Goal: Transaction & Acquisition: Purchase product/service

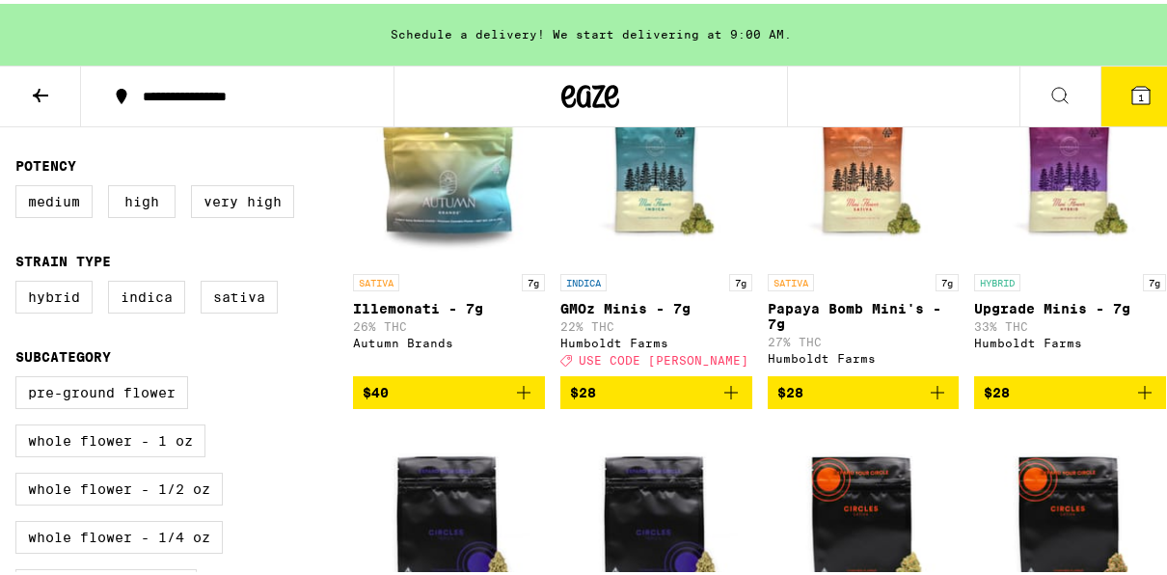
scroll to position [64, 0]
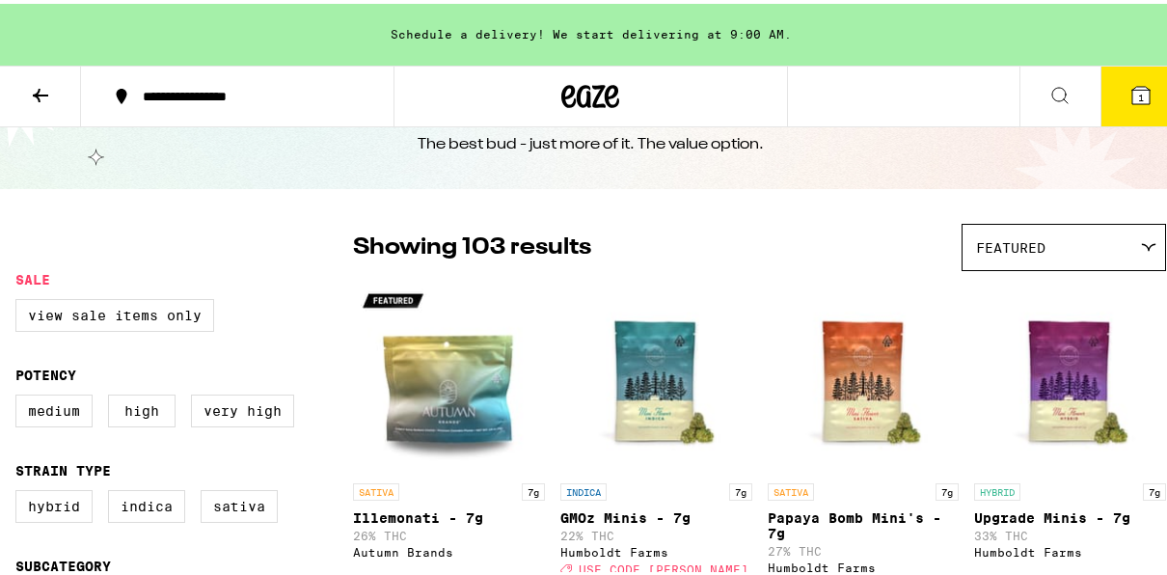
click at [584, 100] on icon at bounding box center [590, 92] width 58 height 35
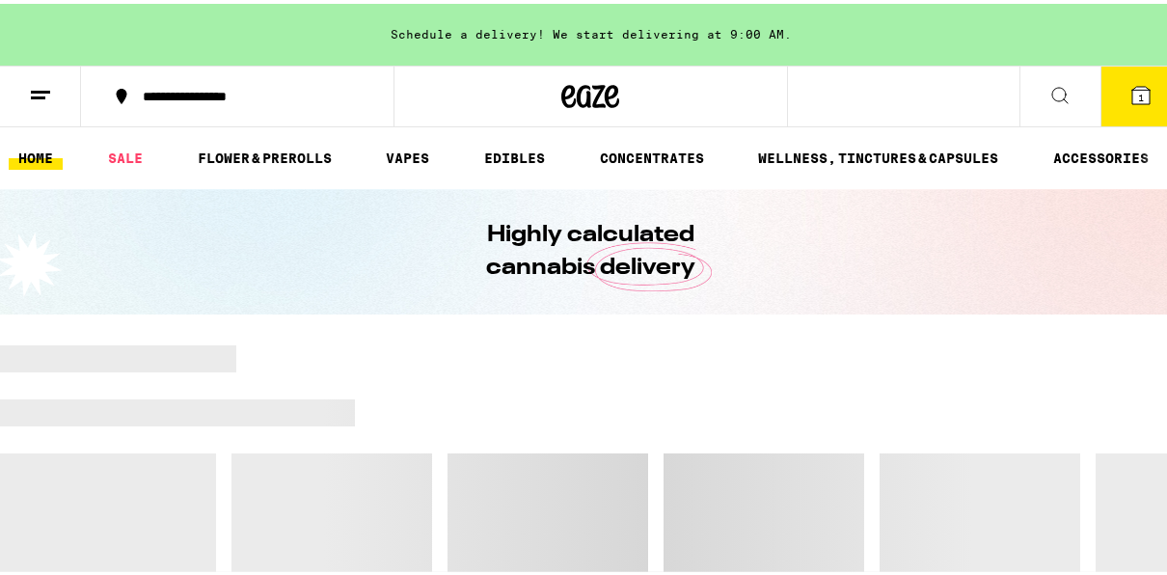
click at [1157, 95] on button "1" at bounding box center [1141, 93] width 81 height 60
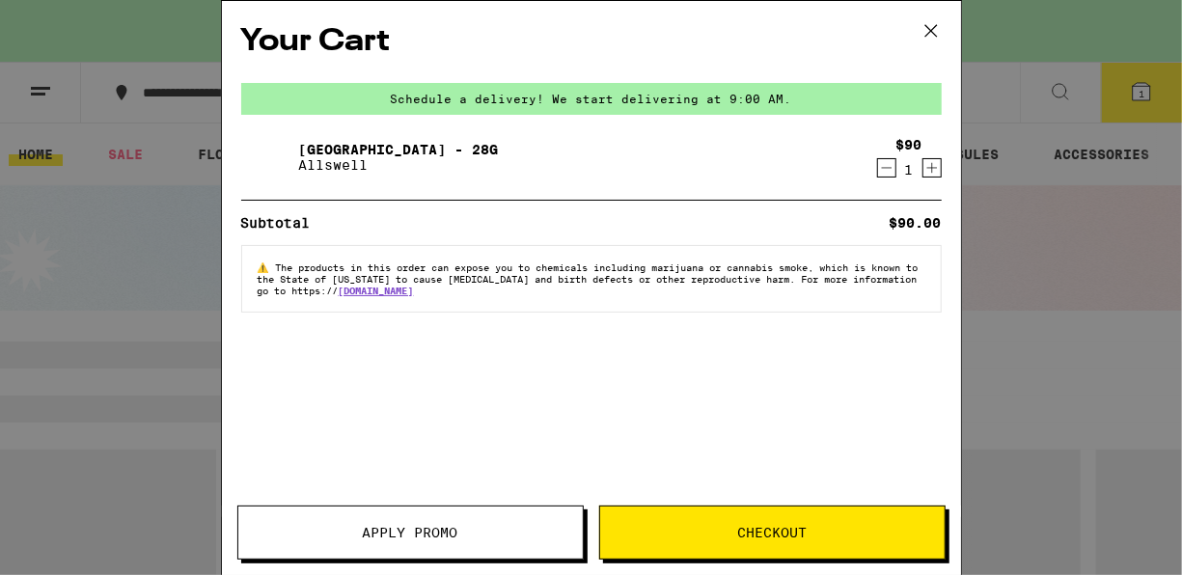
click at [472, 554] on button "Apply Promo" at bounding box center [410, 532] width 346 height 54
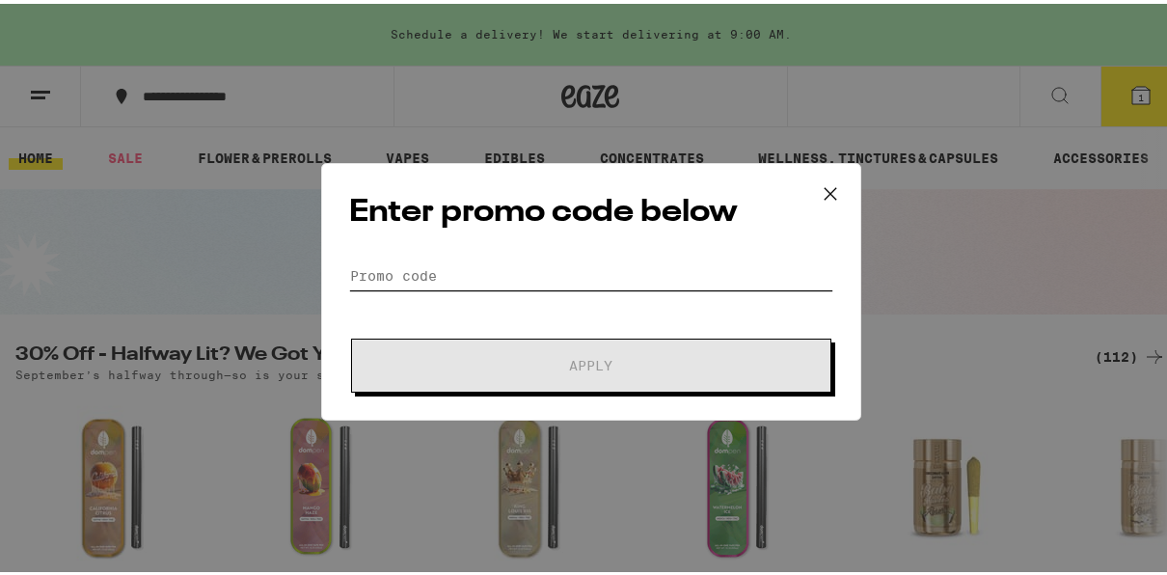
click at [553, 263] on input "Promo Code" at bounding box center [591, 272] width 484 height 29
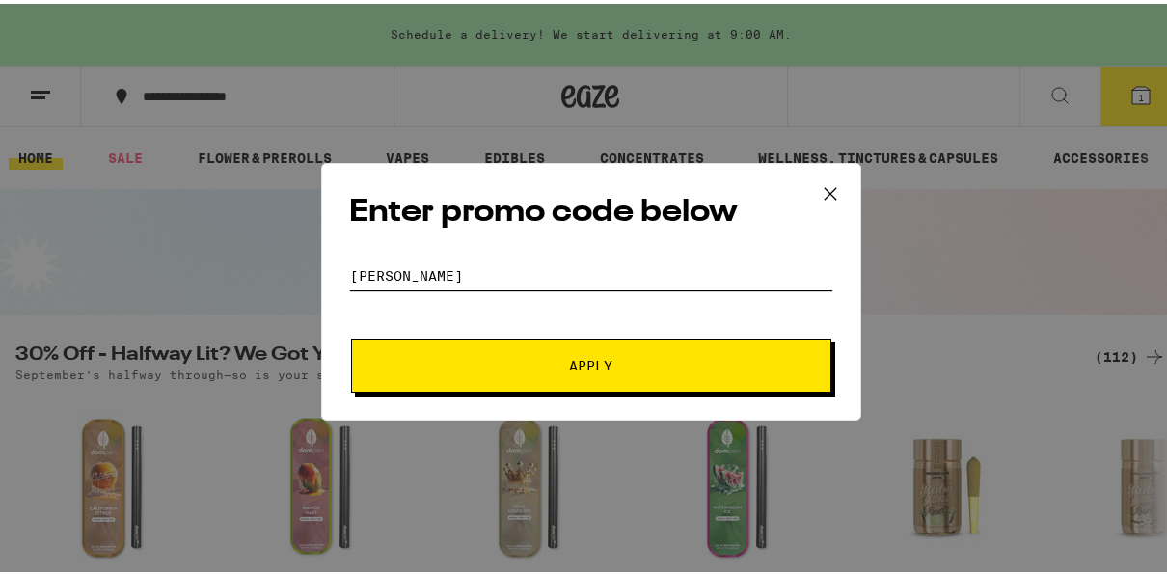
type input "[PERSON_NAME]"
click at [554, 344] on button "Apply" at bounding box center [591, 362] width 480 height 54
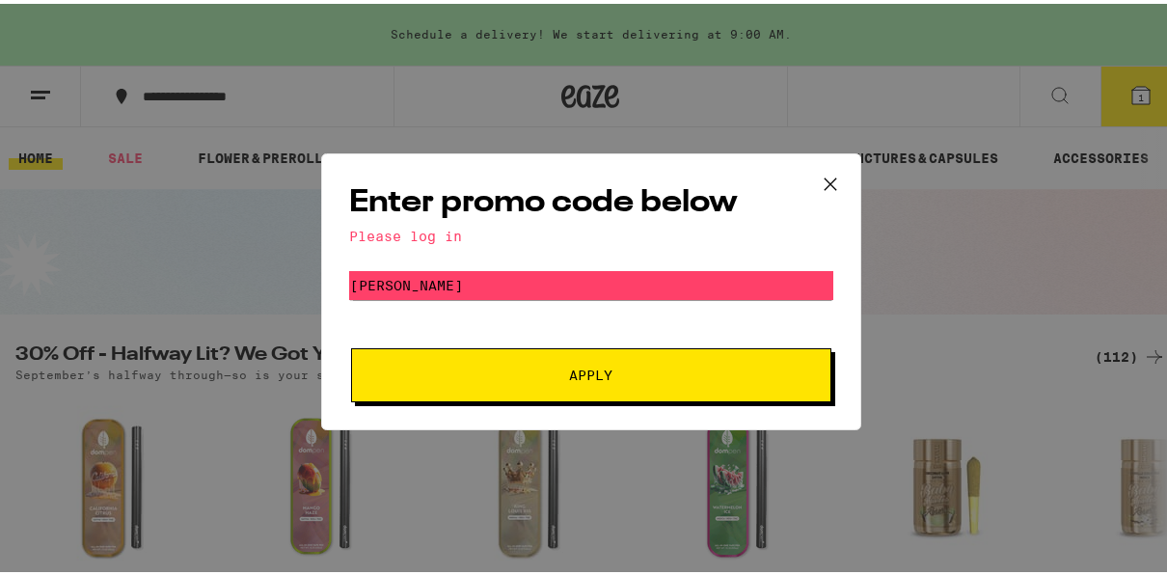
click at [821, 182] on icon at bounding box center [830, 180] width 29 height 29
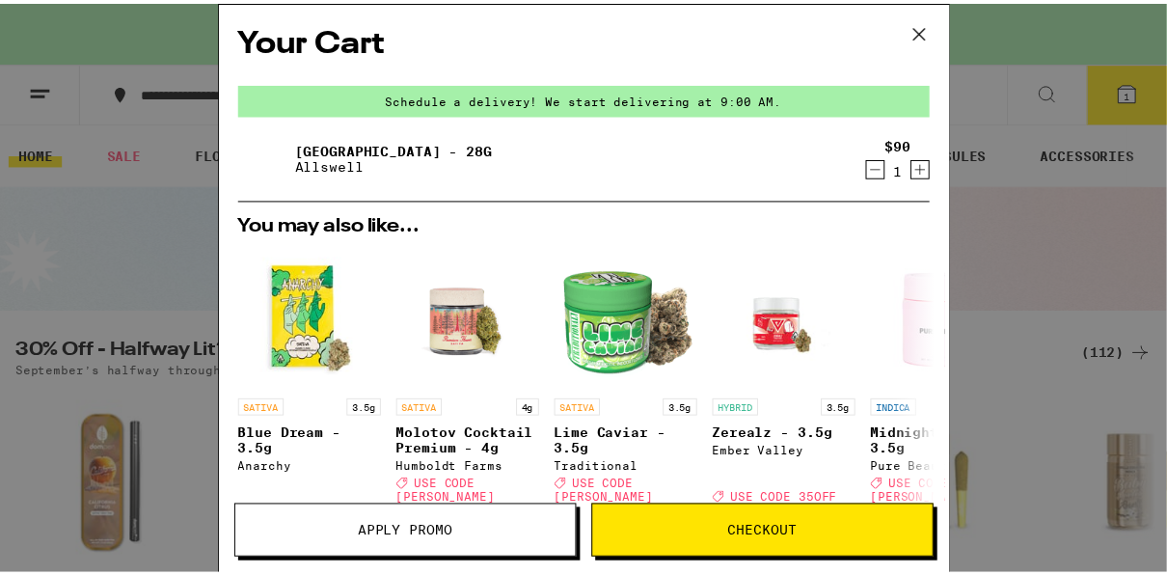
scroll to position [193, 0]
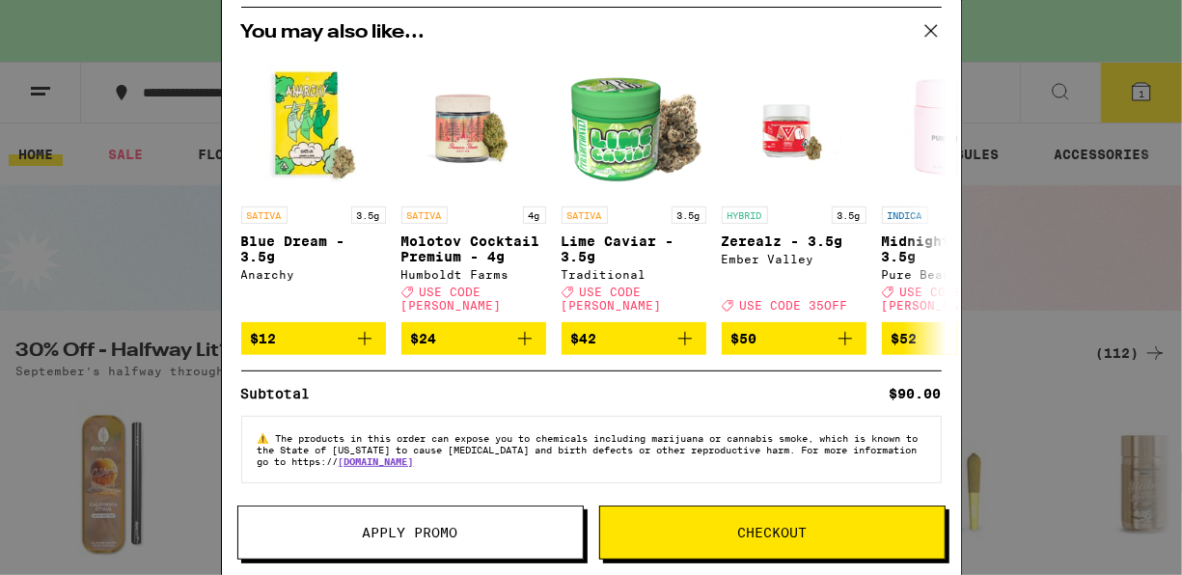
click at [804, 529] on span "Checkout" at bounding box center [771, 533] width 69 height 14
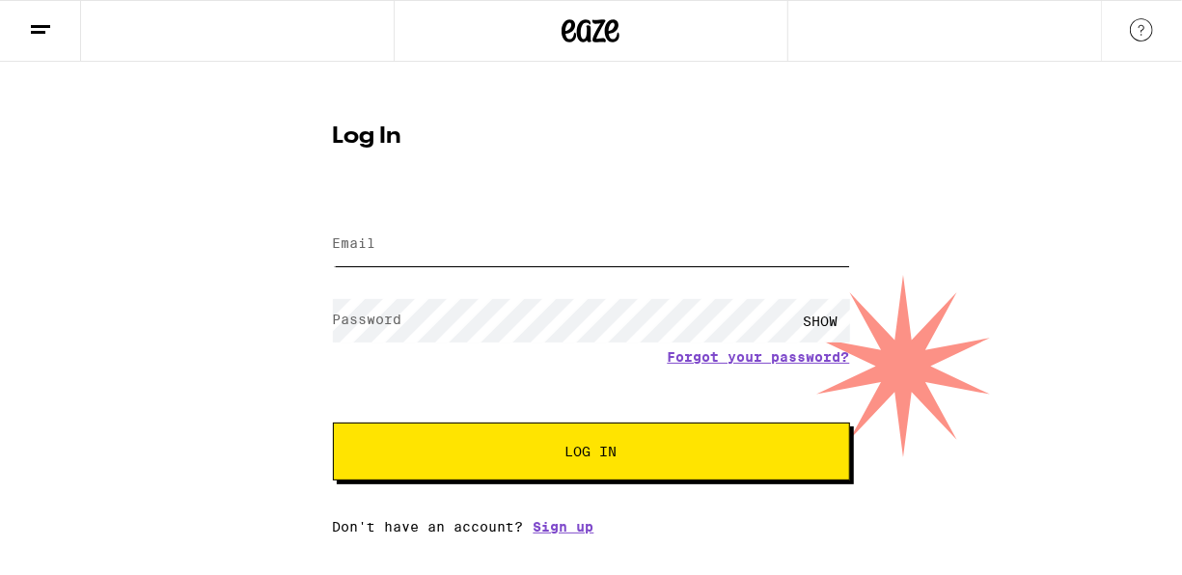
click at [472, 238] on input "Email" at bounding box center [591, 244] width 517 height 43
type input "[EMAIL_ADDRESS][DOMAIN_NAME]"
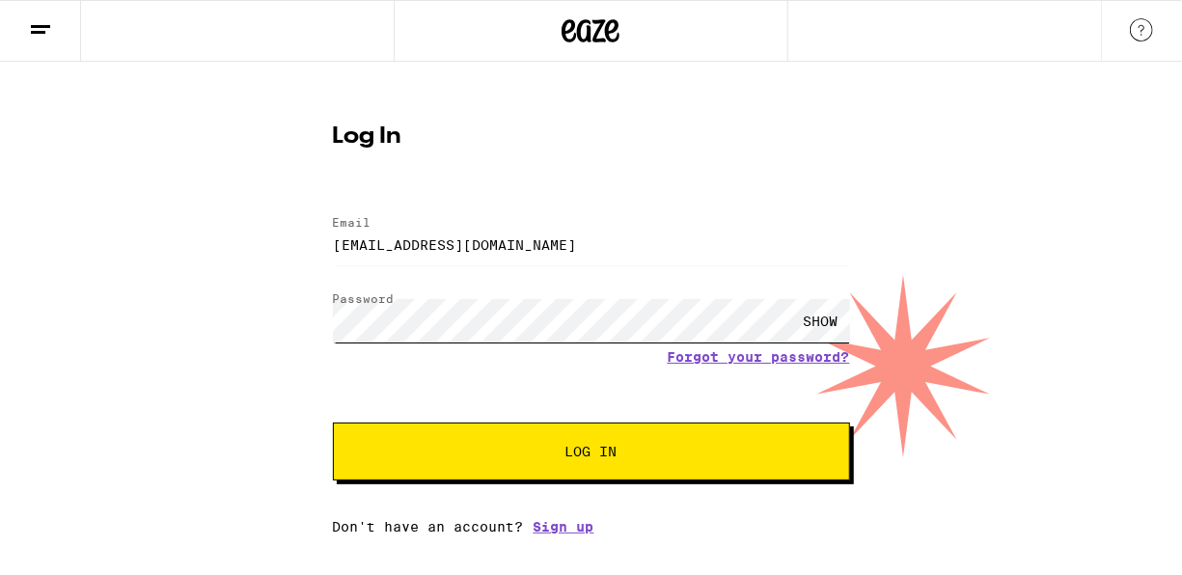
click at [333, 422] on button "Log In" at bounding box center [591, 451] width 517 height 58
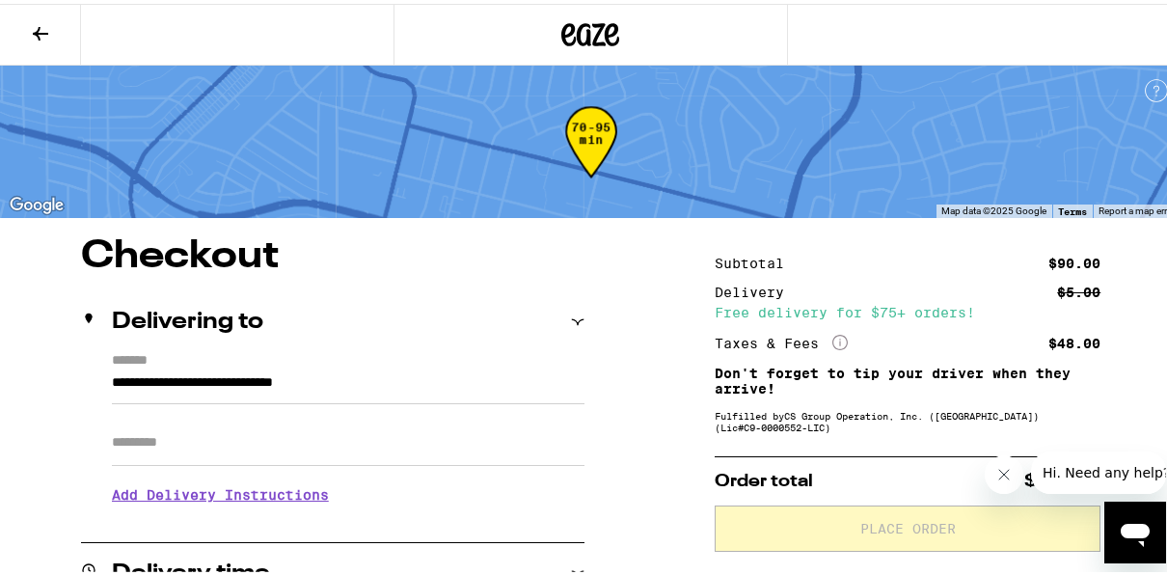
click at [42, 19] on icon at bounding box center [40, 29] width 23 height 23
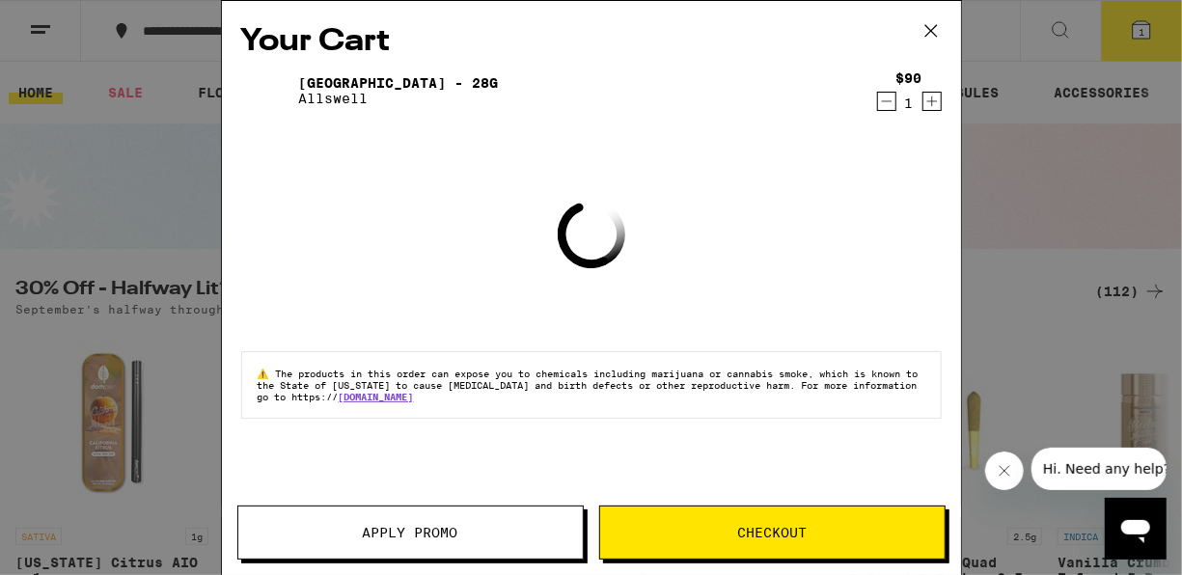
click at [321, 534] on span "Apply Promo" at bounding box center [410, 533] width 344 height 14
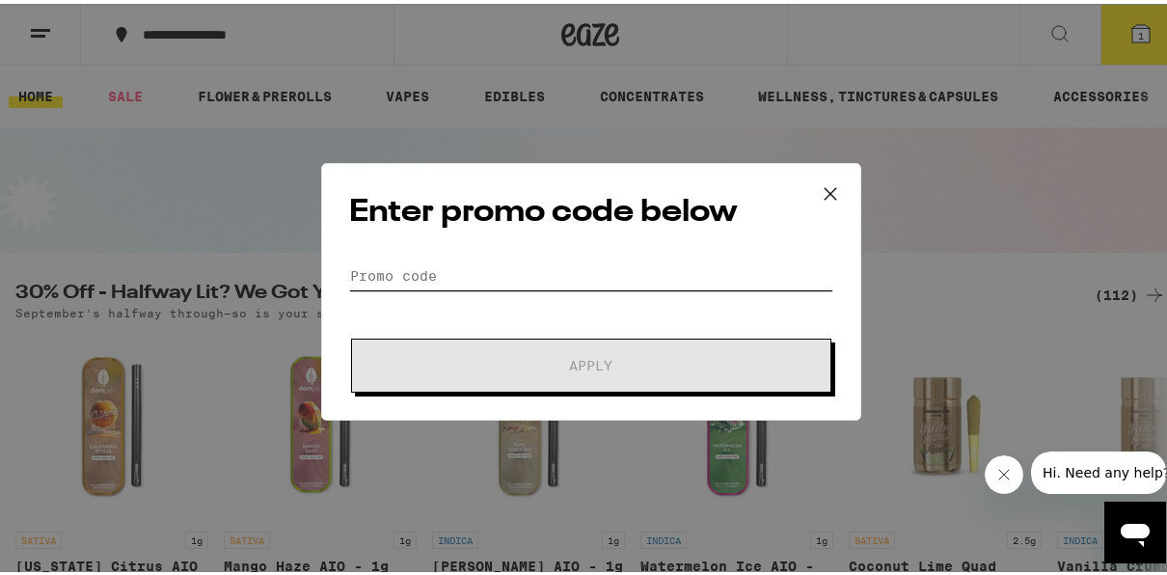
click at [383, 264] on input "Promo Code" at bounding box center [591, 272] width 484 height 29
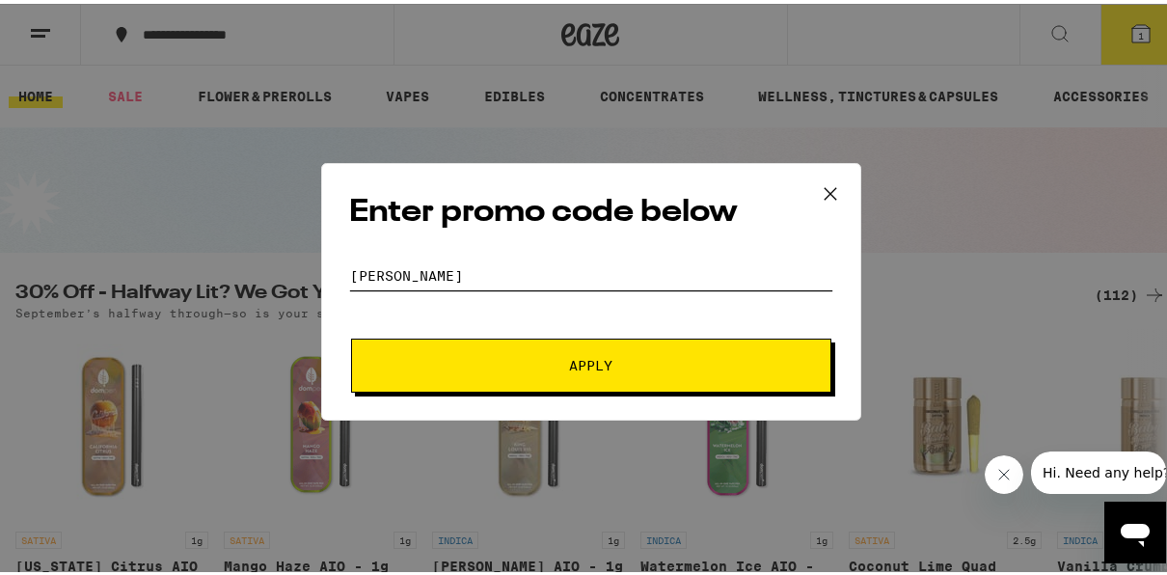
type input "[PERSON_NAME]"
click at [450, 359] on span "Apply" at bounding box center [591, 362] width 347 height 14
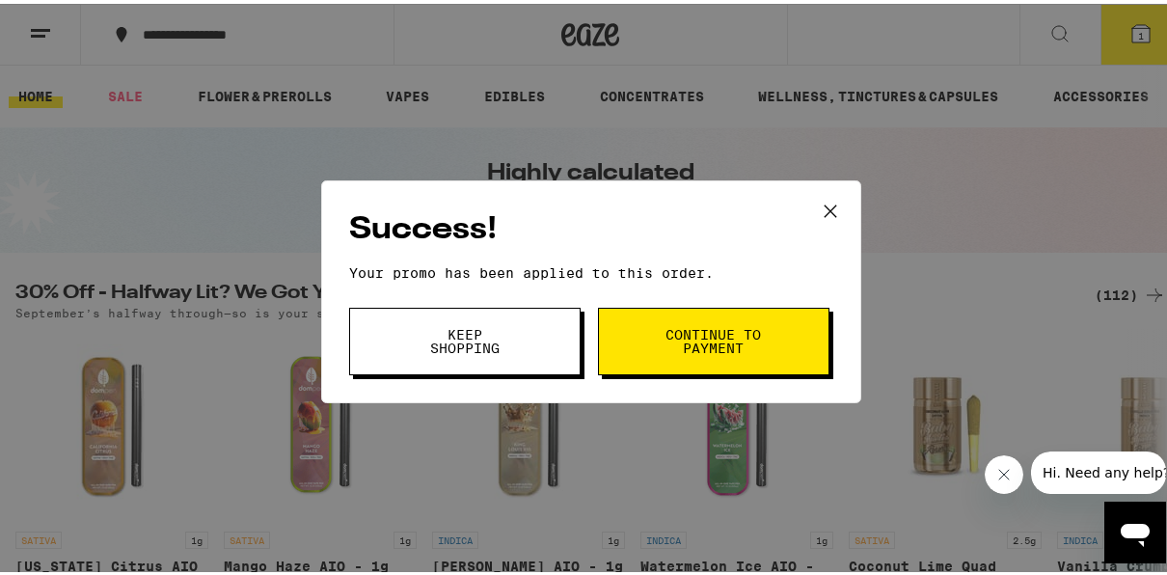
click at [717, 340] on span "Continue to payment" at bounding box center [714, 337] width 98 height 27
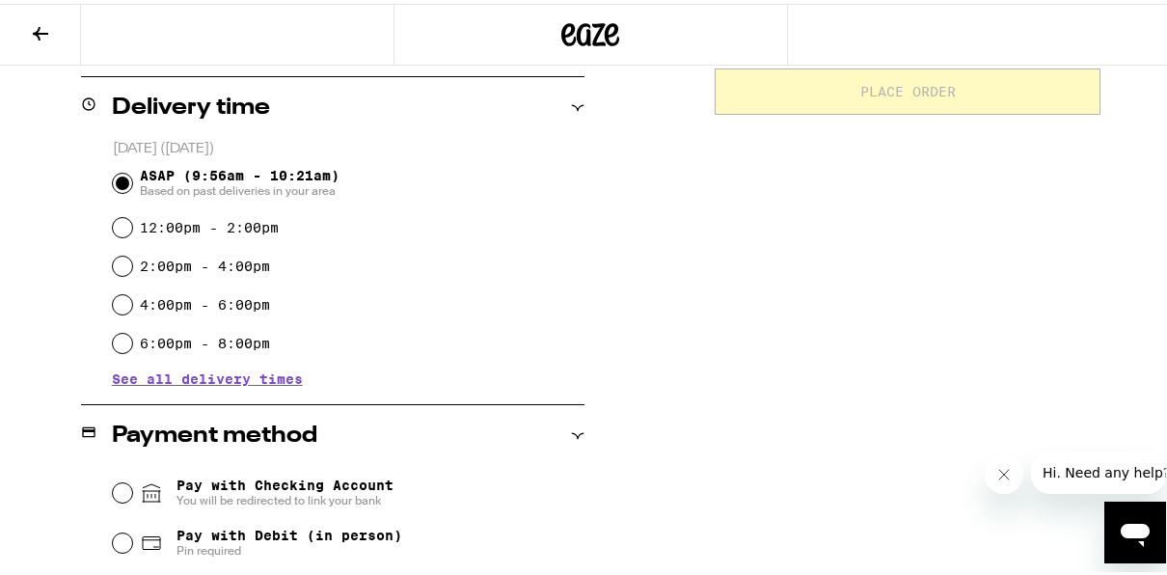
scroll to position [579, 0]
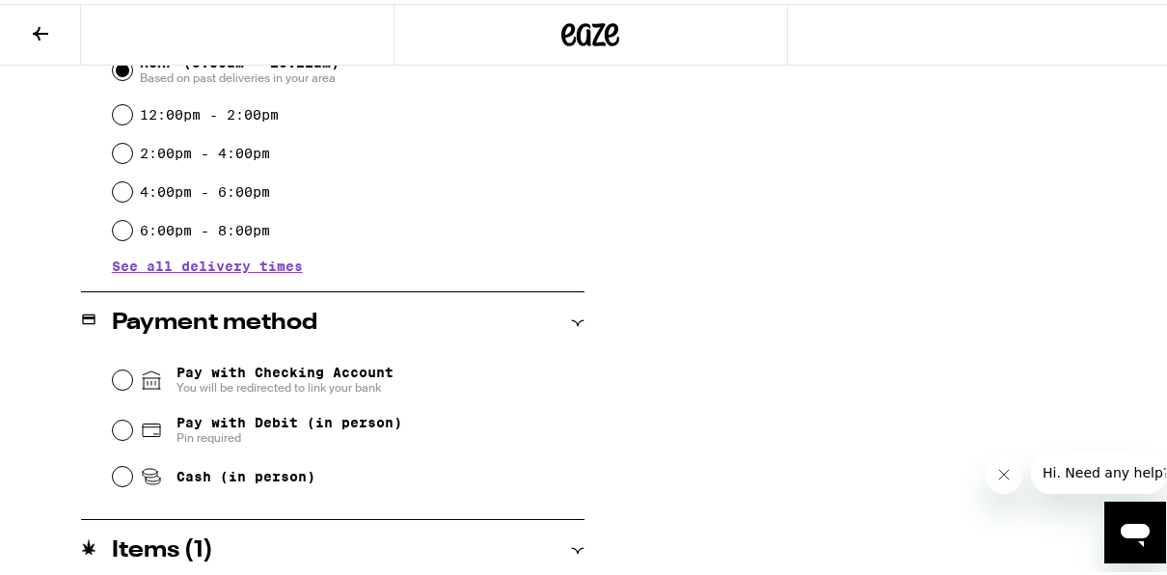
click at [220, 269] on span "See all delivery times" at bounding box center [207, 263] width 191 height 14
